Goal: Check status: Check status

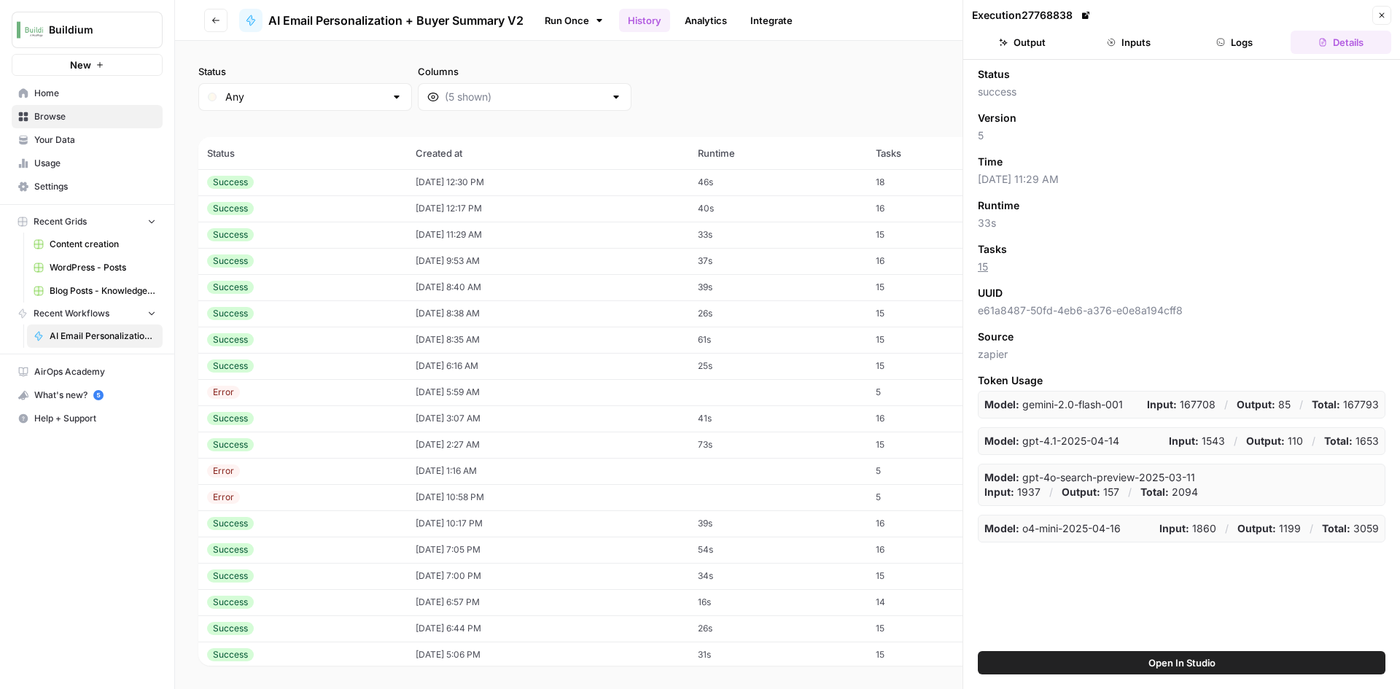
click at [453, 213] on td "08/19/25 at 12:17 PM" at bounding box center [548, 208] width 282 height 26
click at [1015, 47] on button "Output" at bounding box center [1022, 42] width 101 height 23
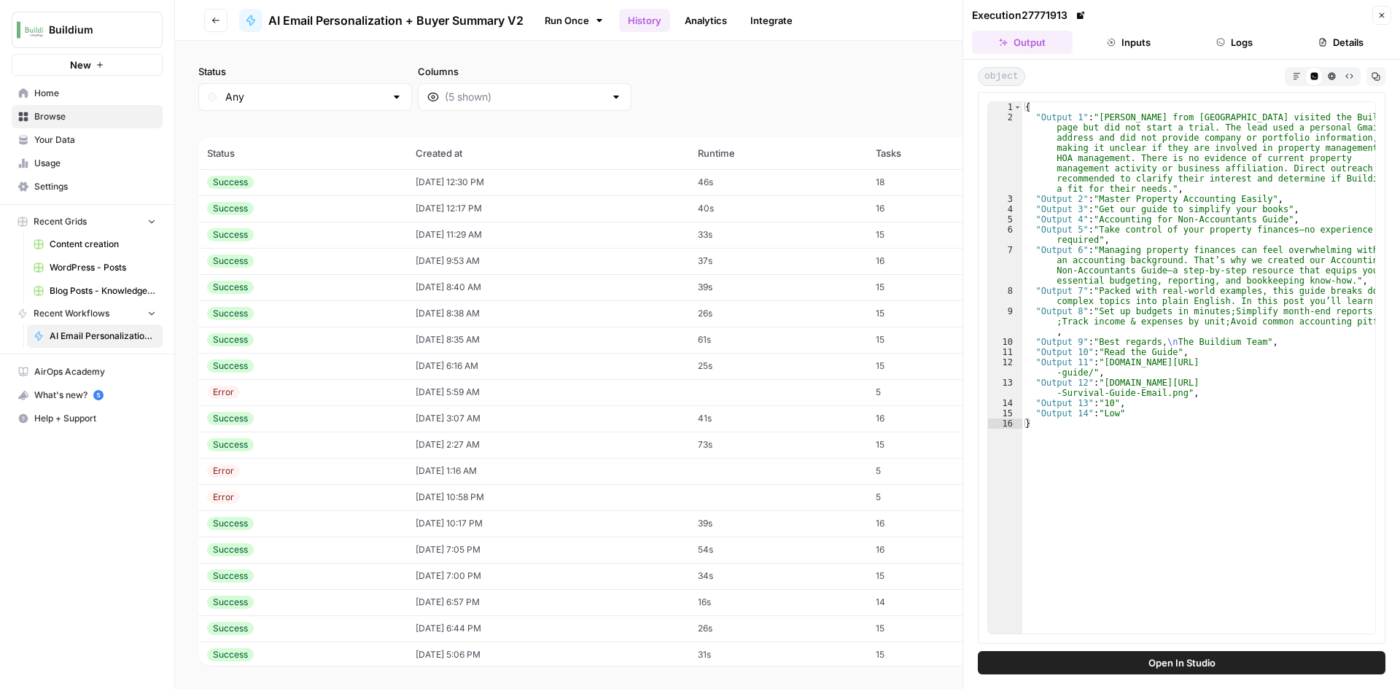
click at [502, 181] on td "08/19/25 at 12:30 PM" at bounding box center [548, 182] width 282 height 26
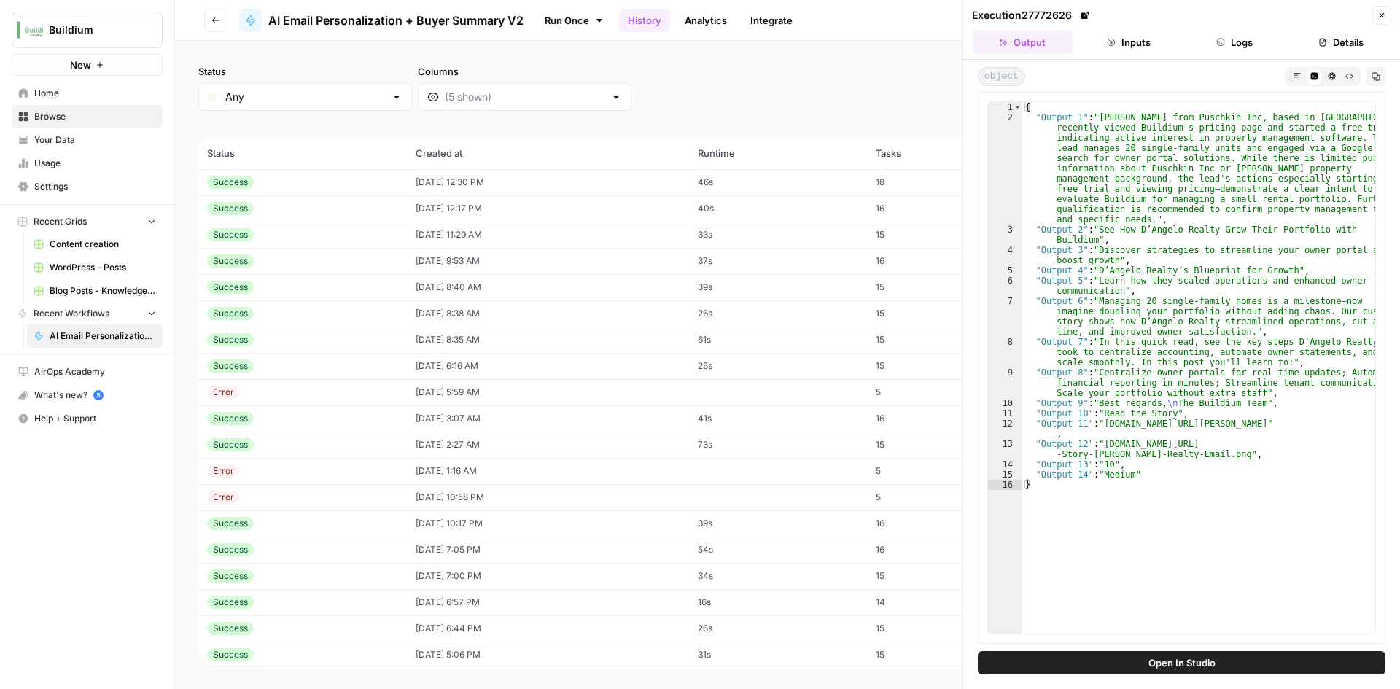
type textarea "**********"
click at [1106, 421] on div "{ "Output 1" : "Rachel Van Pelt from Puschkin Inc, based in Macedon, NY, recent…" at bounding box center [1198, 378] width 353 height 552
drag, startPoint x: 1103, startPoint y: 423, endPoint x: 1364, endPoint y: 428, distance: 261.0
click at [1364, 428] on div "{ "Output 1" : "Rachel Van Pelt from Puschkin Inc, based in Macedon, NY, recent…" at bounding box center [1198, 378] width 353 height 552
click at [1364, 428] on div "{ "Output 1" : "Rachel Van Pelt from Puschkin Inc, based in Macedon, NY, recent…" at bounding box center [1198, 367] width 353 height 531
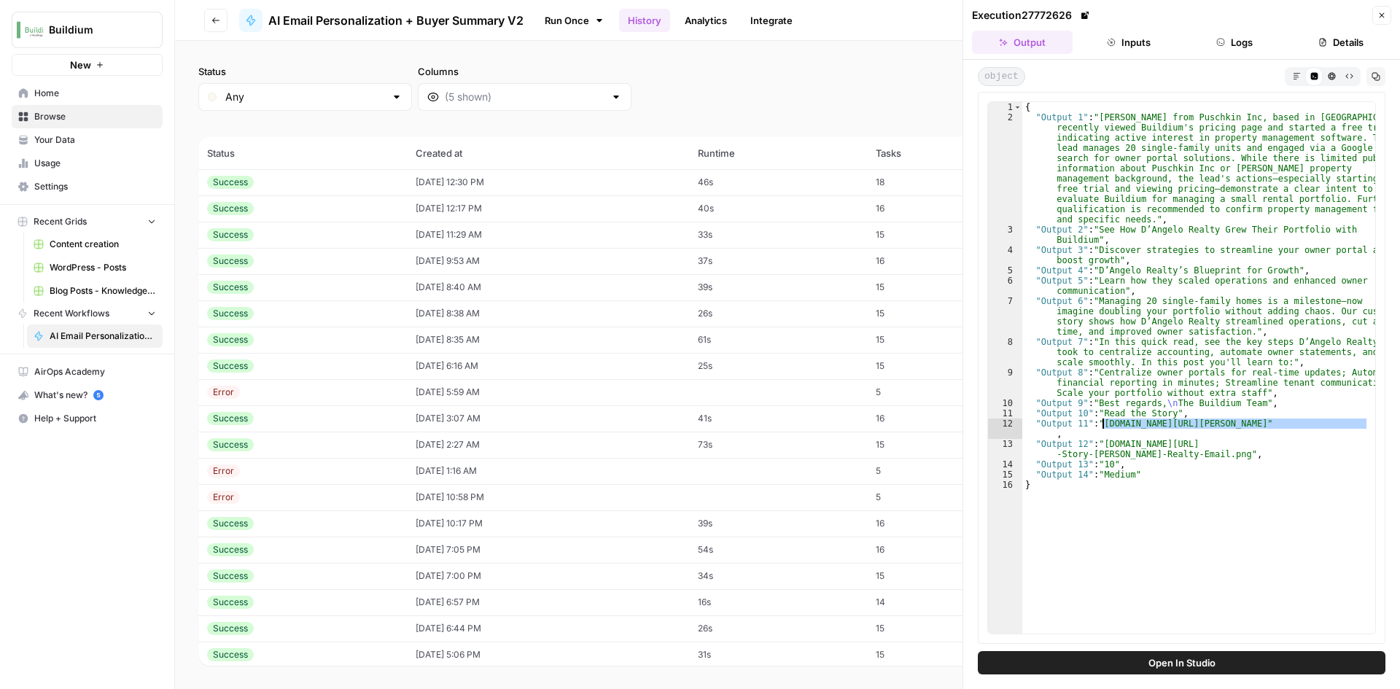
drag, startPoint x: 1365, startPoint y: 423, endPoint x: 1102, endPoint y: 423, distance: 262.4
click at [1102, 423] on div "{ "Output 1" : "Rachel Van Pelt from Puschkin Inc, based in Macedon, NY, recent…" at bounding box center [1198, 378] width 353 height 552
